Goal: Information Seeking & Learning: Learn about a topic

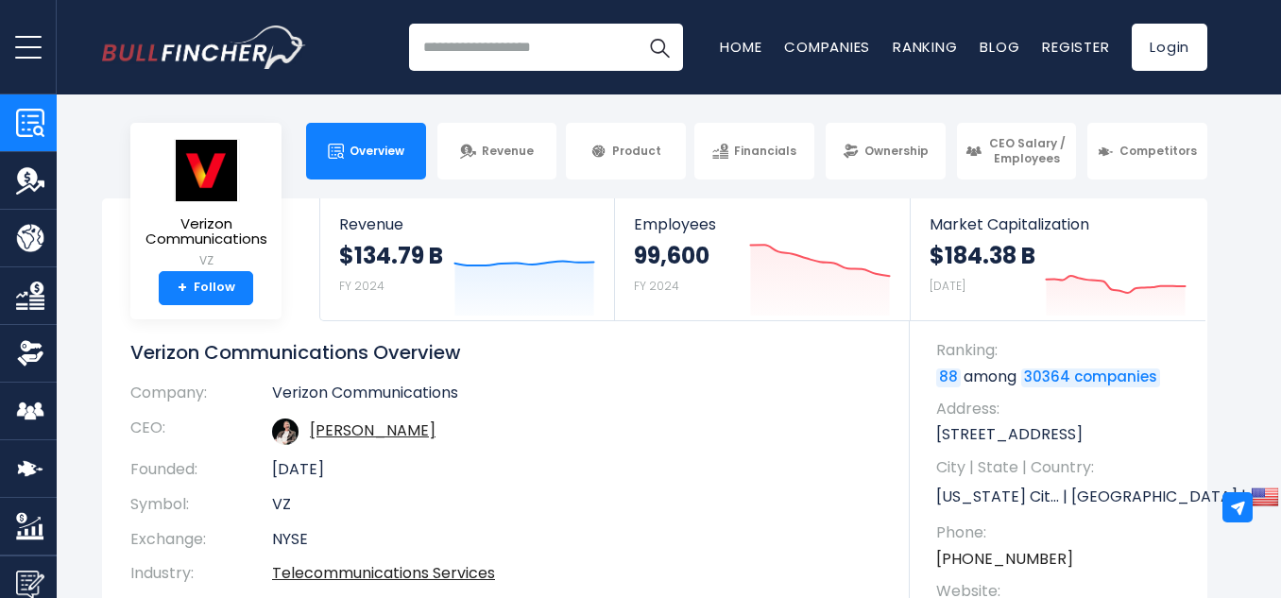
click at [507, 59] on input "search" at bounding box center [546, 47] width 274 height 47
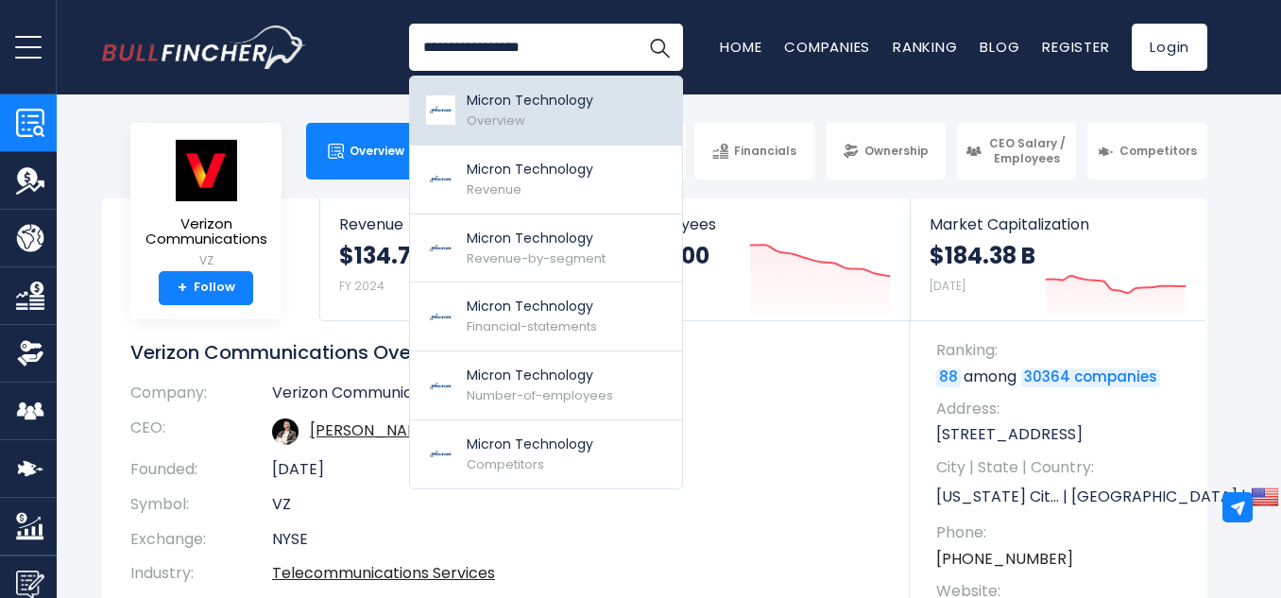
type input "**********"
click at [537, 105] on p "Micron Technology" at bounding box center [530, 101] width 127 height 20
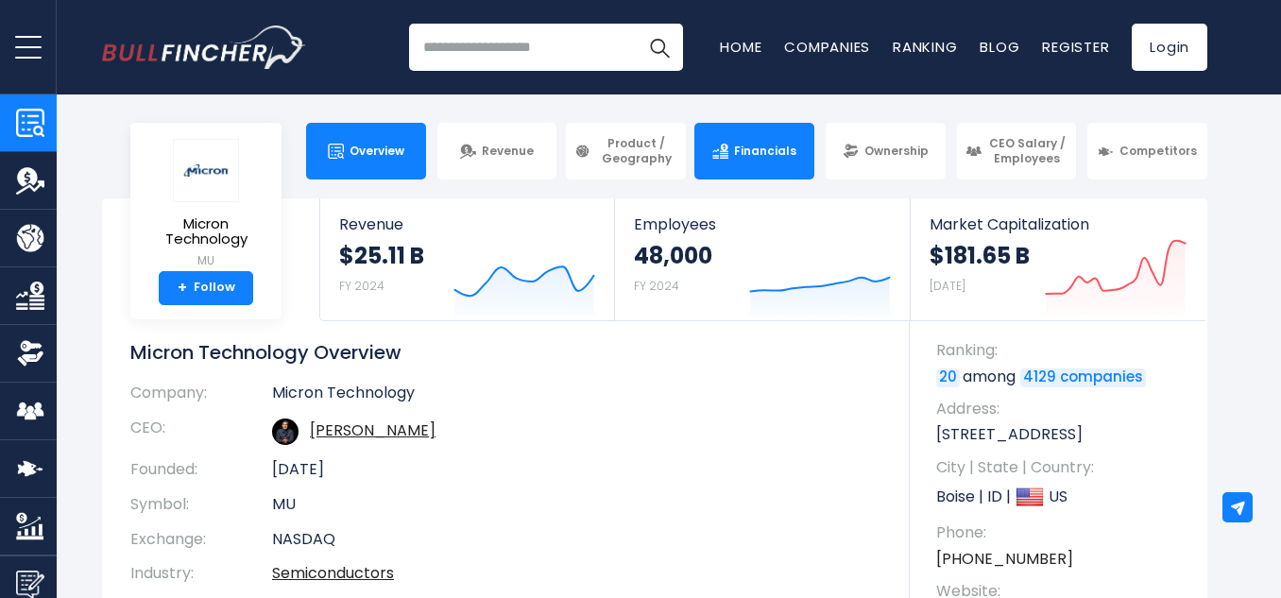
click at [755, 142] on link "Financials" at bounding box center [755, 151] width 120 height 57
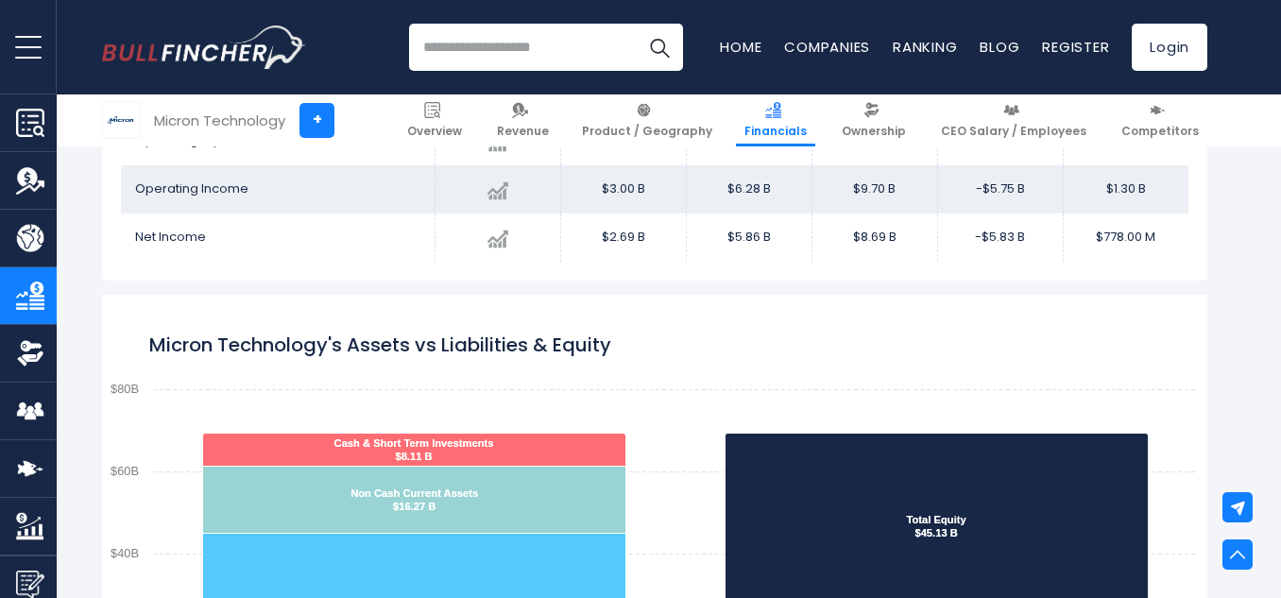
scroll to position [1590, 0]
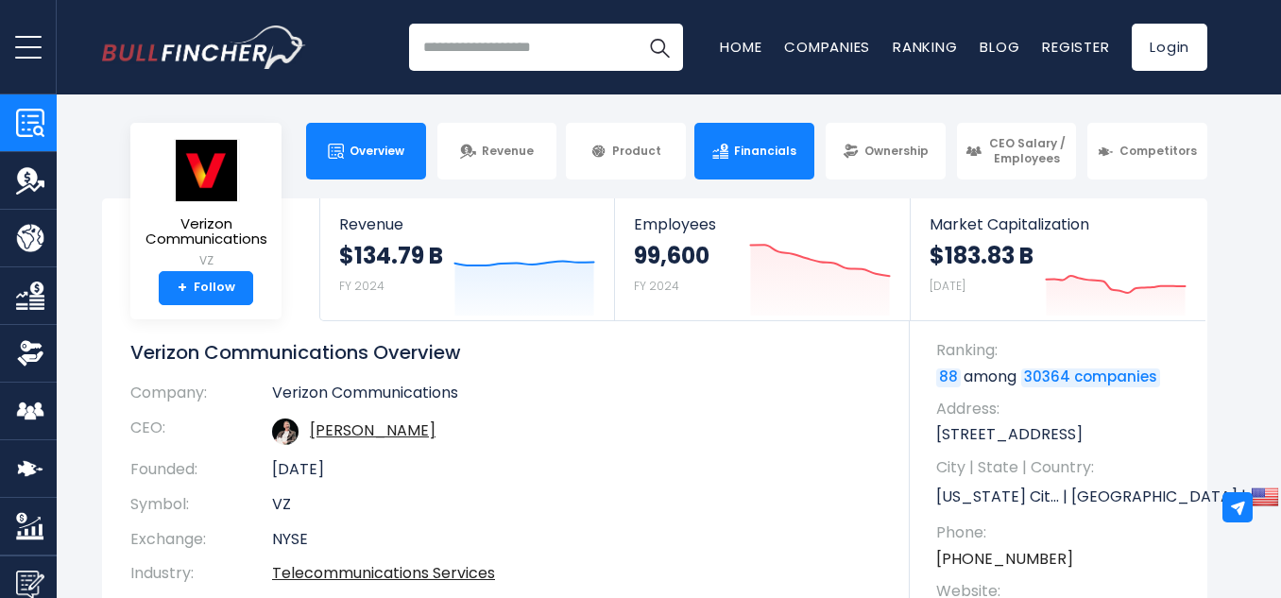
click at [736, 154] on span "Financials" at bounding box center [765, 151] width 62 height 15
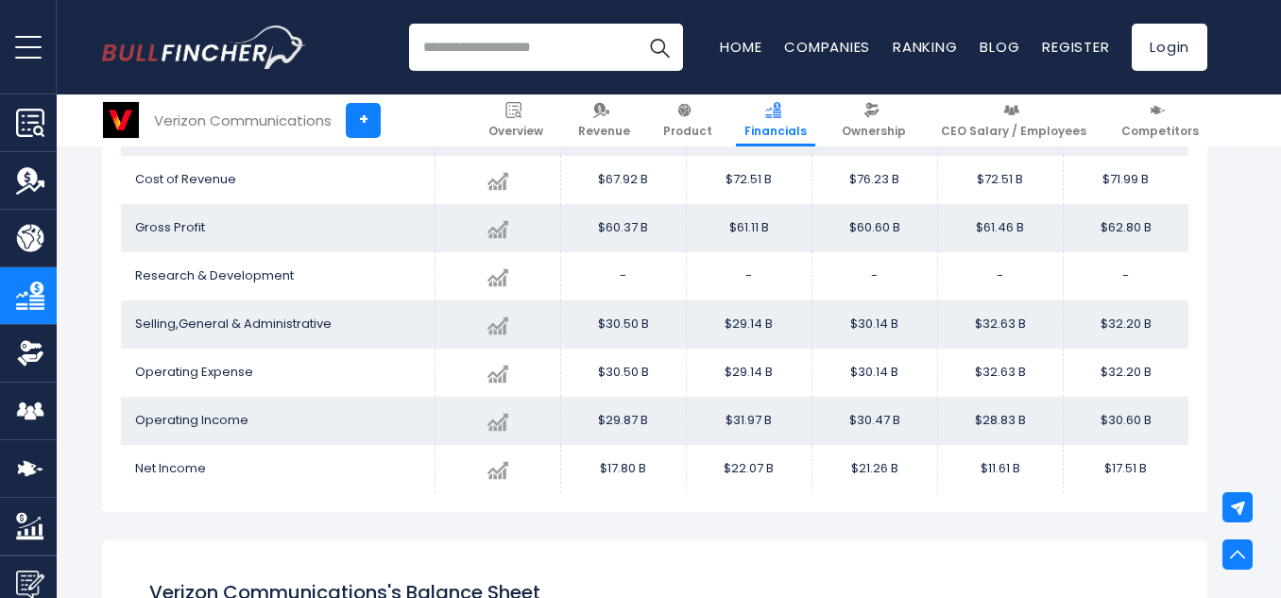
scroll to position [1210, 0]
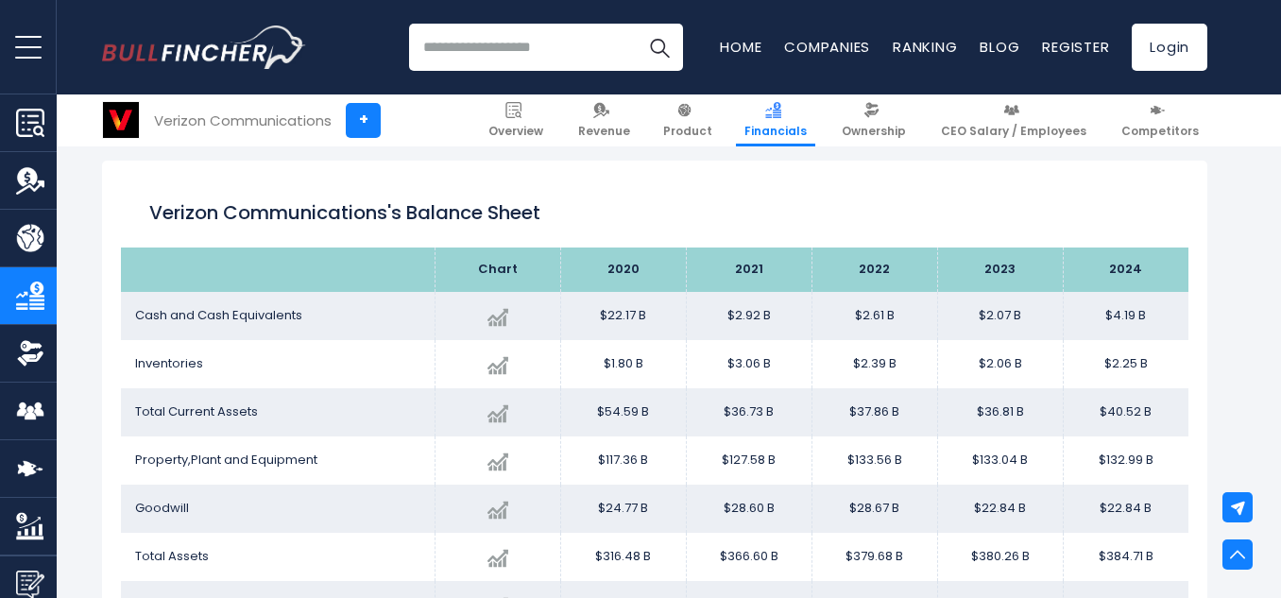
scroll to position [1550, 0]
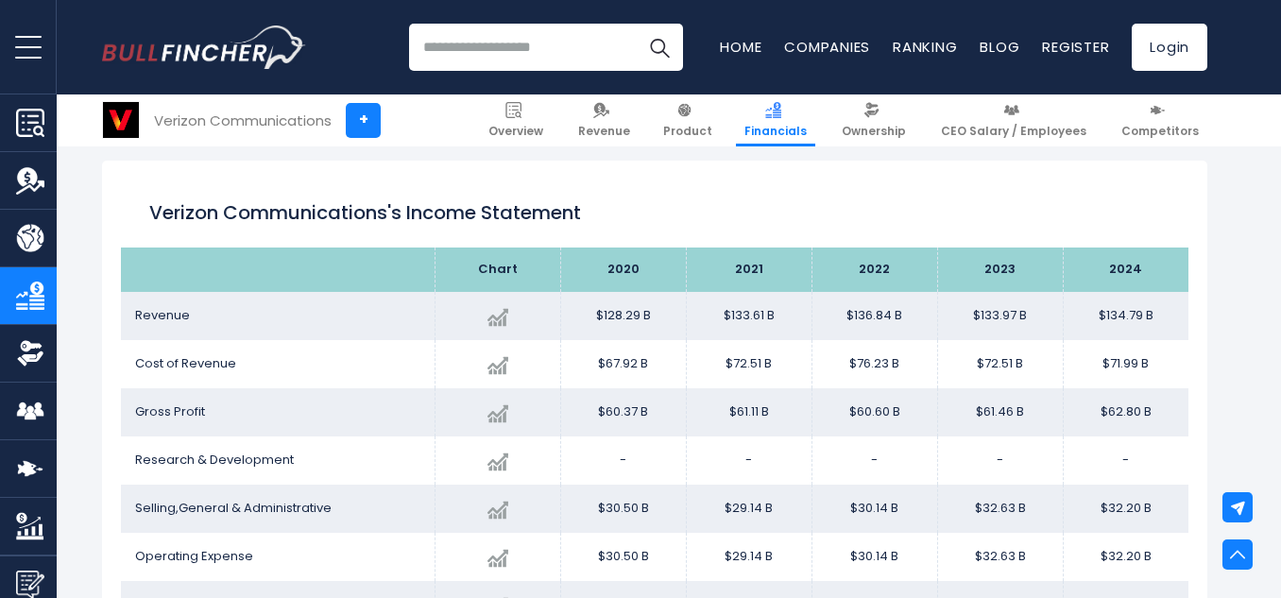
click at [579, 37] on input "search" at bounding box center [546, 47] width 274 height 47
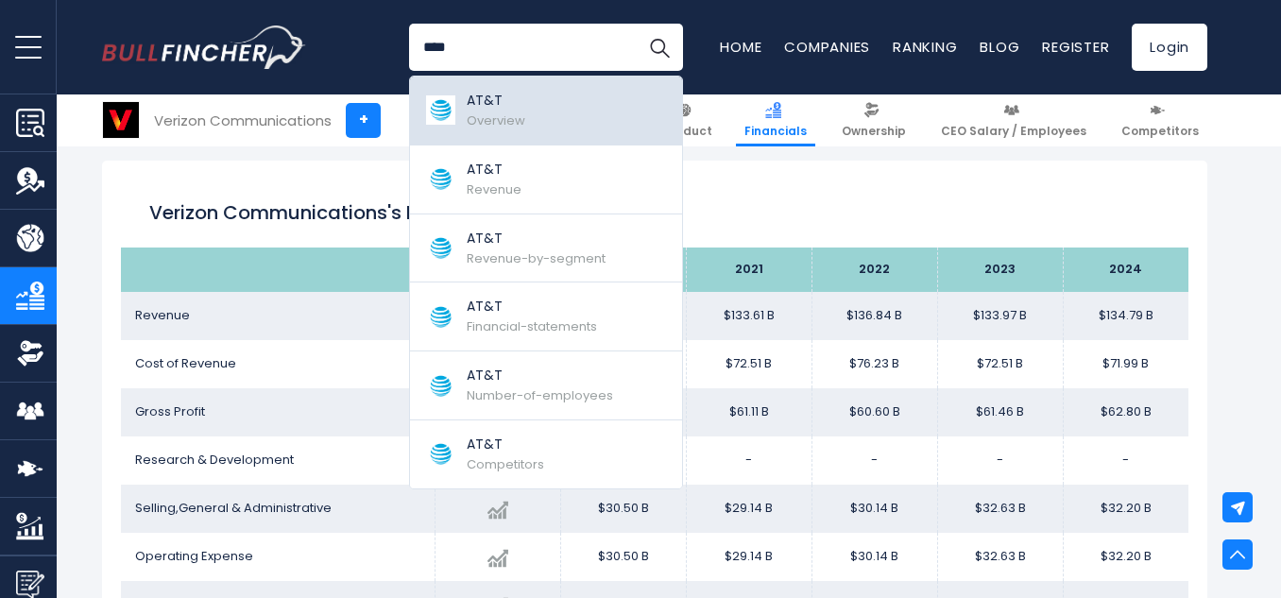
type input "****"
click at [515, 112] on span "Overview" at bounding box center [496, 121] width 59 height 18
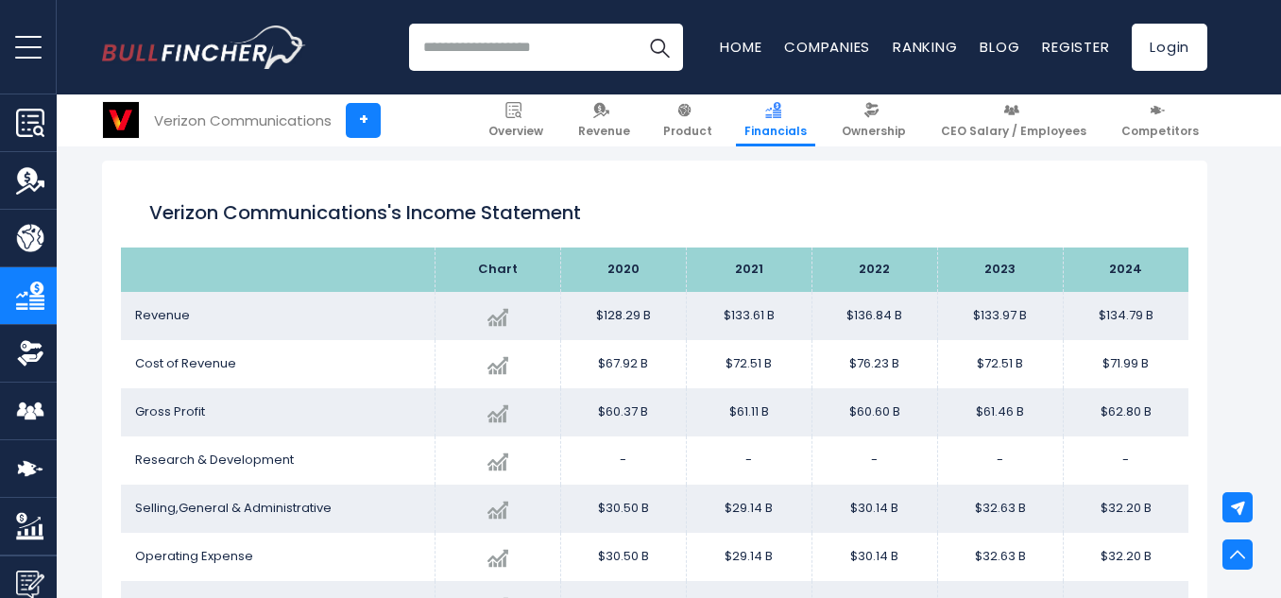
click at [461, 44] on input "search" at bounding box center [546, 47] width 274 height 47
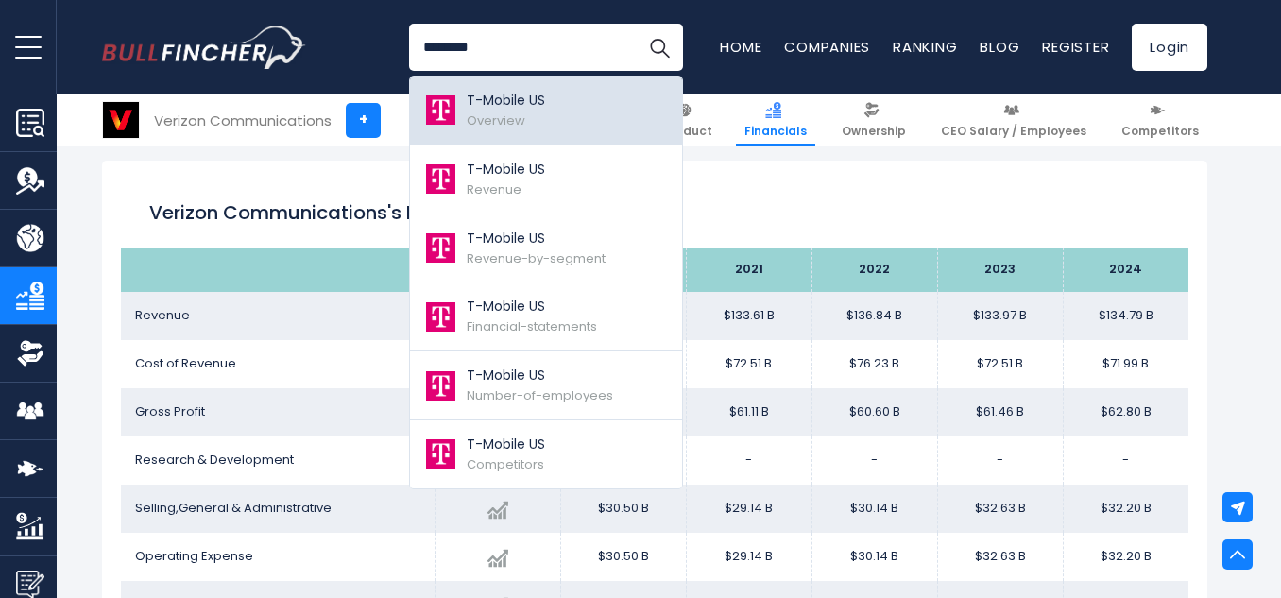
type input "********"
click at [506, 110] on p "T-Mobile US" at bounding box center [506, 101] width 78 height 20
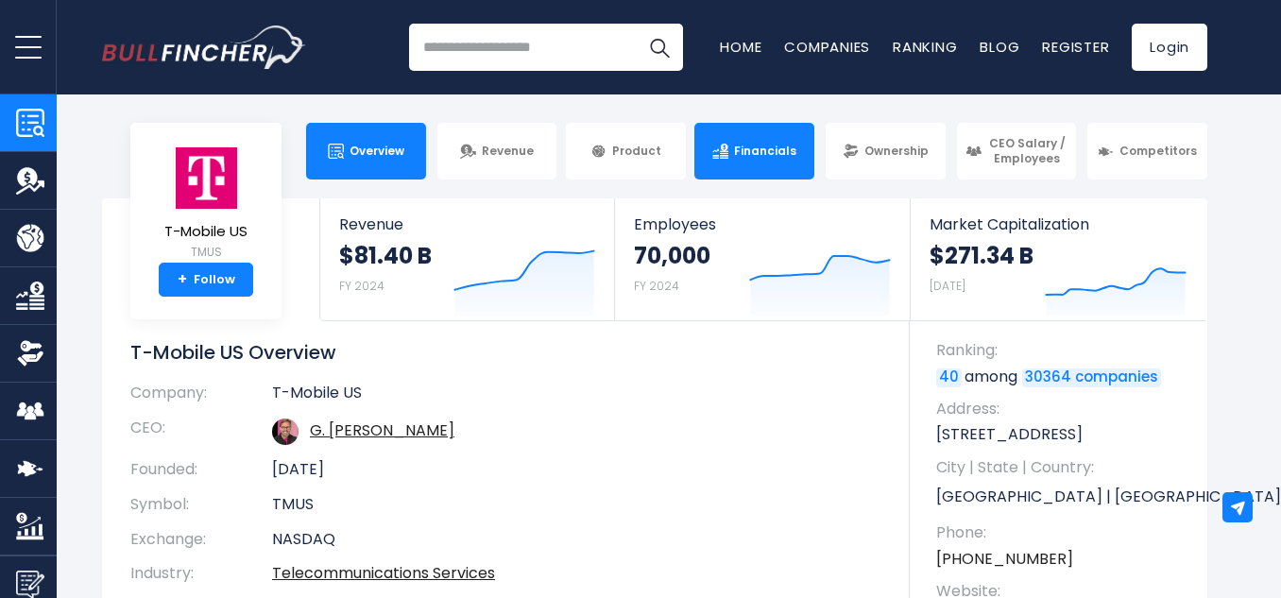
click at [741, 173] on link "Financials" at bounding box center [755, 151] width 120 height 57
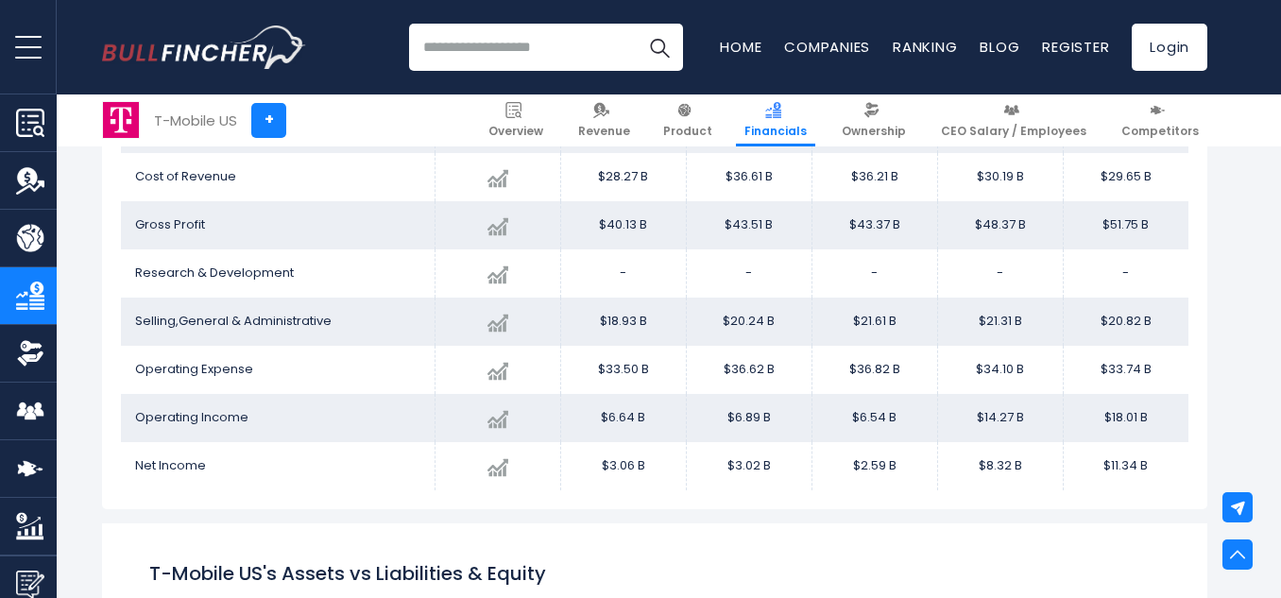
scroll to position [1212, 0]
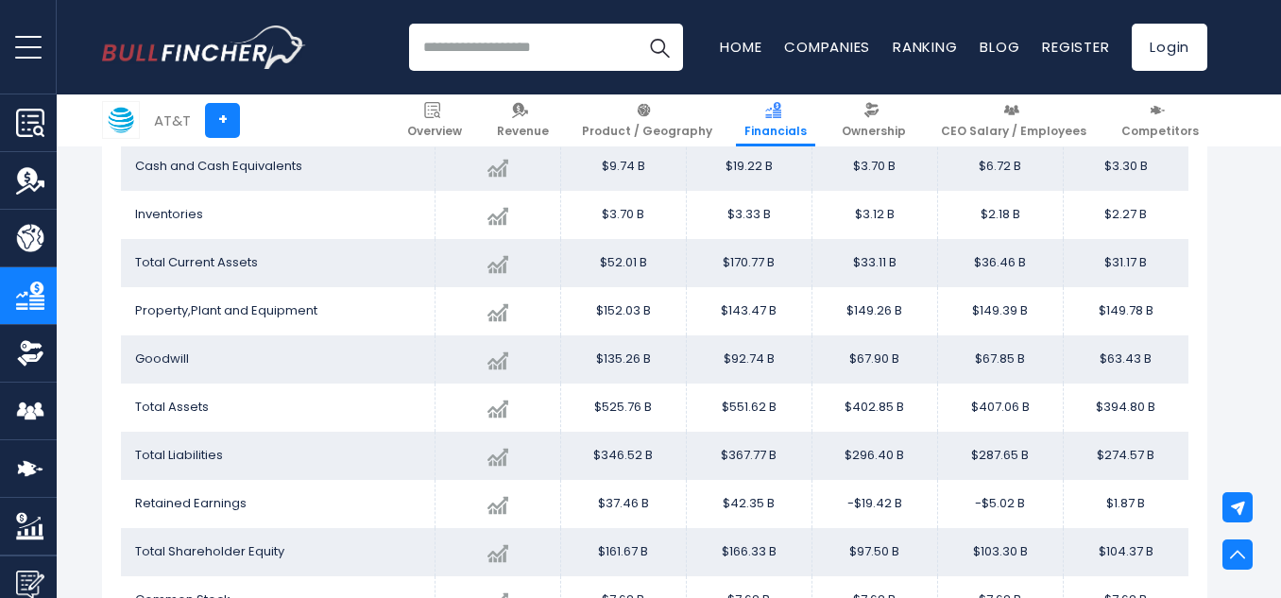
scroll to position [1739, 0]
